Goal: Find specific page/section: Find specific page/section

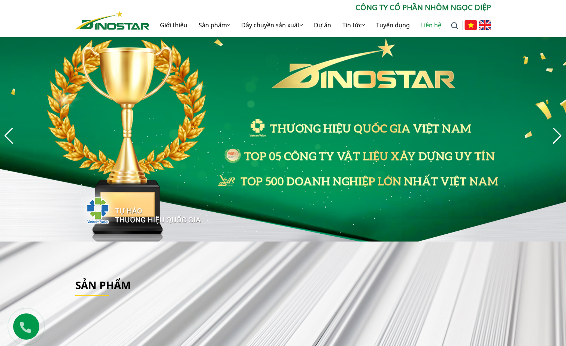
click at [433, 28] on link "Liên hệ" at bounding box center [430, 25] width 31 height 24
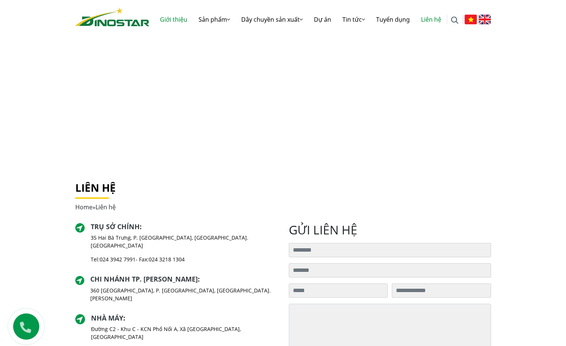
click at [163, 17] on link "Giới thiệu" at bounding box center [173, 19] width 39 height 24
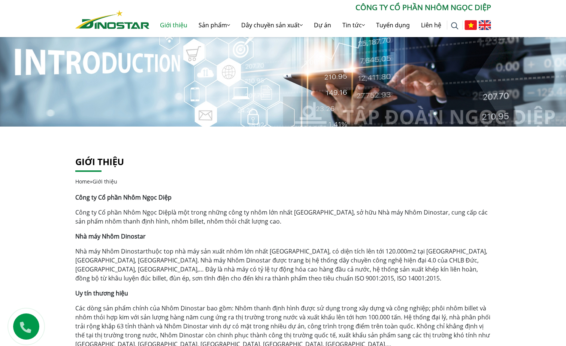
scroll to position [37, 0]
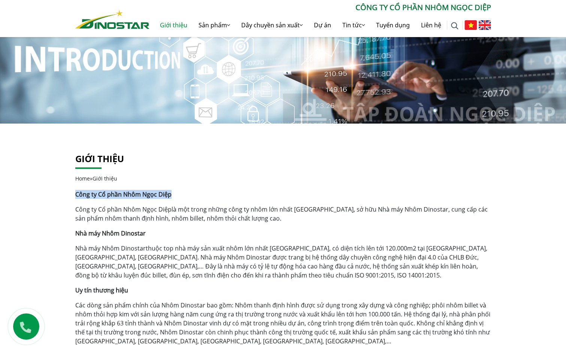
drag, startPoint x: 155, startPoint y: 194, endPoint x: 75, endPoint y: 192, distance: 79.8
click at [75, 192] on p "Công ty Cổ phần Nhôm Ngọc Diệp" at bounding box center [283, 194] width 416 height 9
copy strong "Công ty Cổ phần Nhôm Ngọc Diệp"
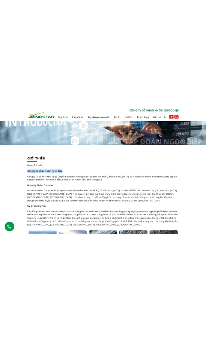
scroll to position [0, 0]
